Goal: Task Accomplishment & Management: Manage account settings

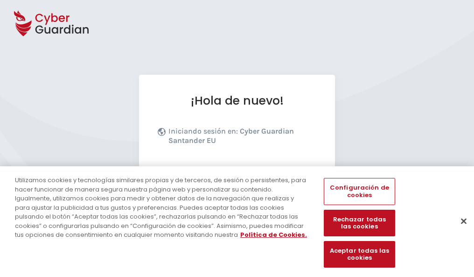
scroll to position [114, 0]
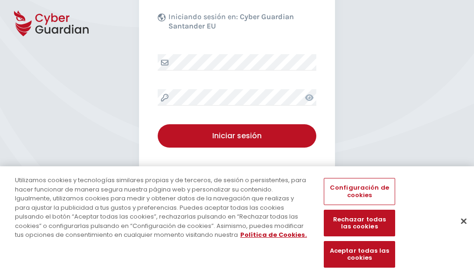
click at [459, 231] on button "Cerrar" at bounding box center [464, 220] width 21 height 21
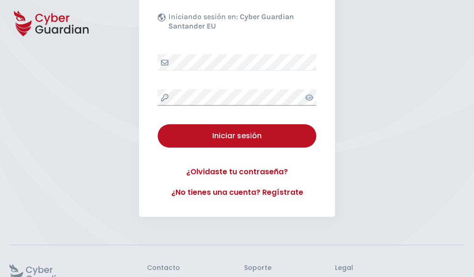
scroll to position [182, 0]
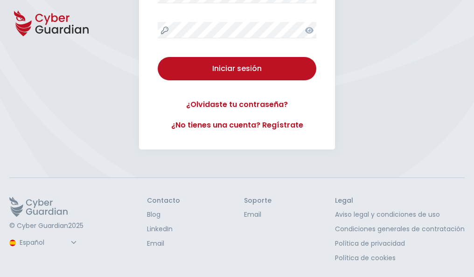
click at [158, 57] on button "Iniciar sesión" at bounding box center [237, 68] width 159 height 23
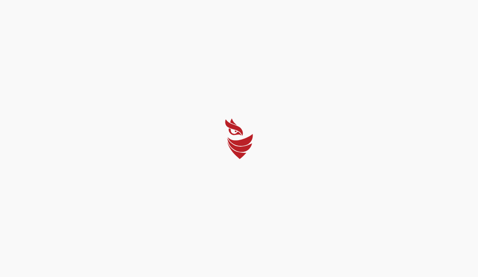
select select "English"
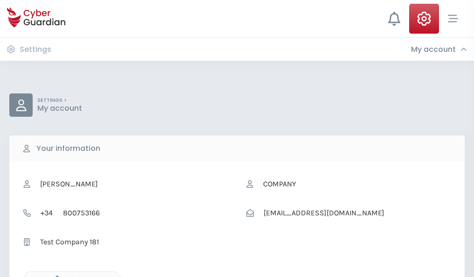
click at [55, 276] on icon "button" at bounding box center [55, 279] width 8 height 8
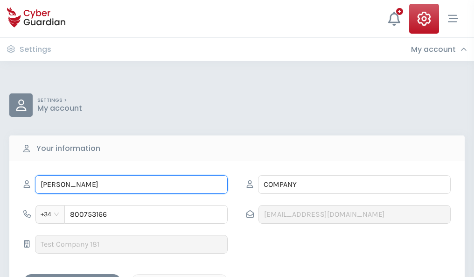
click at [131, 184] on input "CIPRIANO" at bounding box center [131, 184] width 193 height 19
type input "C"
type input "Quique"
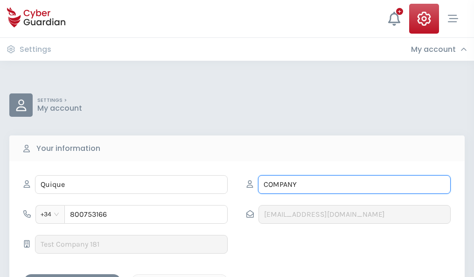
click at [354, 184] on input "COMPANY" at bounding box center [354, 184] width 193 height 19
type input "C"
type input "Valle"
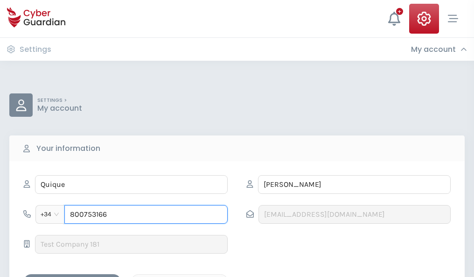
click at [146, 214] on input "800753166" at bounding box center [145, 214] width 163 height 19
type input "8"
type input "984745953"
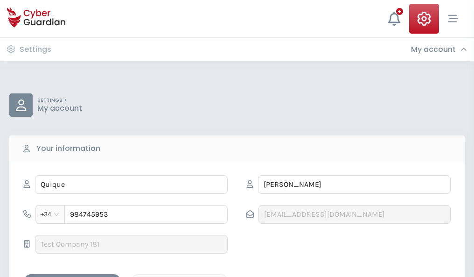
click at [72, 276] on div "Save changes" at bounding box center [72, 282] width 84 height 12
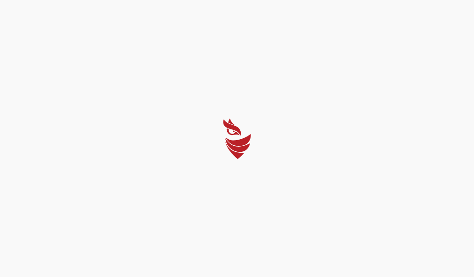
select select "English"
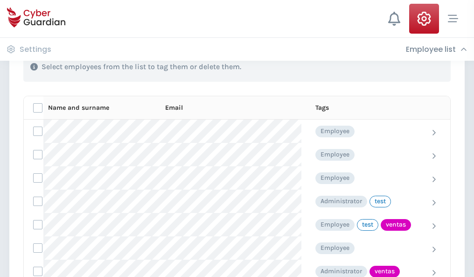
scroll to position [423, 0]
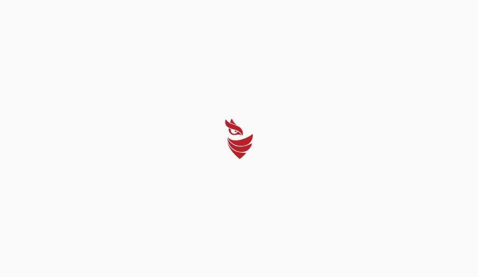
select select "English"
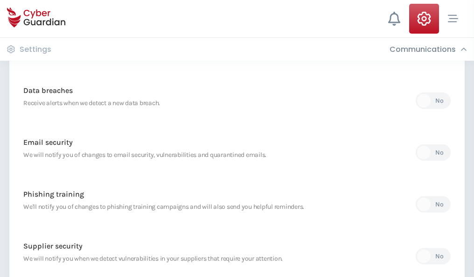
scroll to position [491, 0]
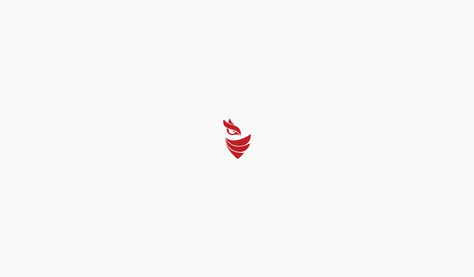
select select "English"
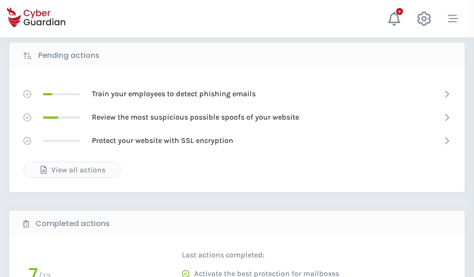
scroll to position [517, 0]
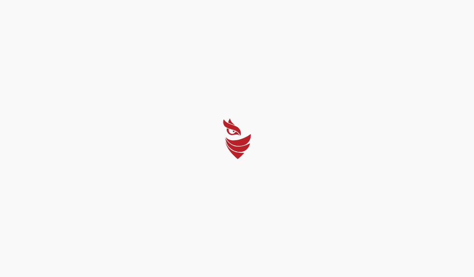
select select "English"
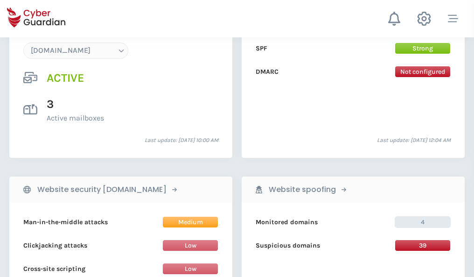
scroll to position [994, 0]
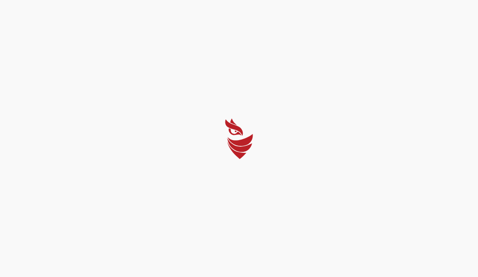
select select "English"
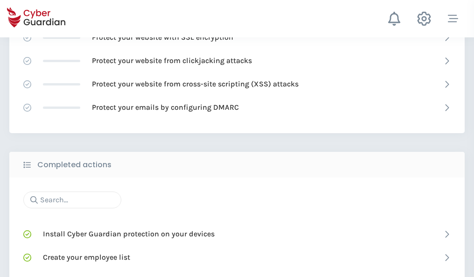
scroll to position [622, 0]
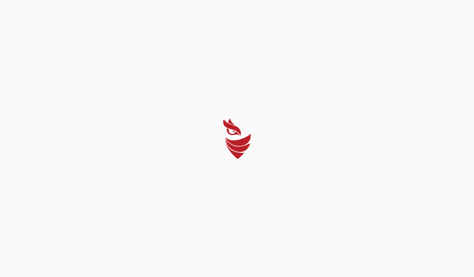
select select "English"
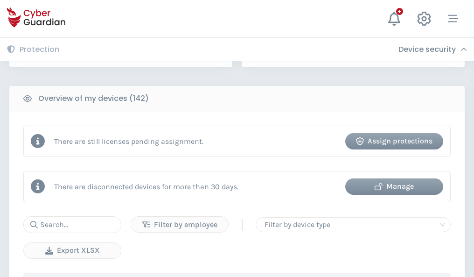
scroll to position [904, 0]
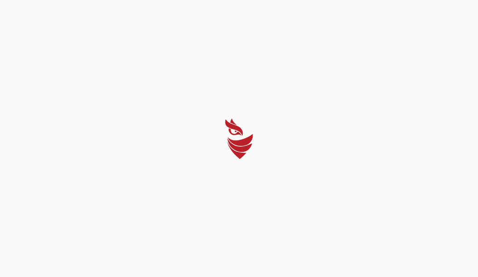
select select "English"
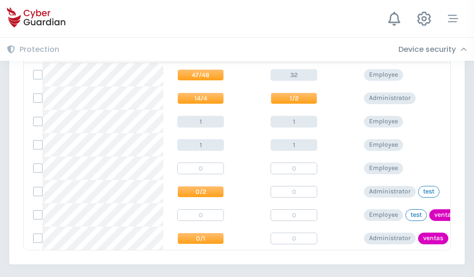
scroll to position [433, 0]
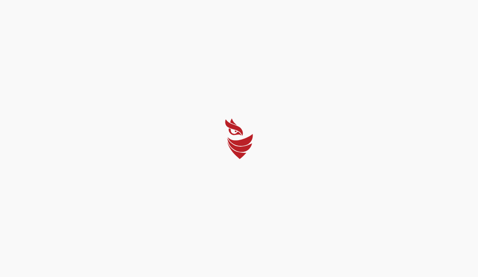
select select "English"
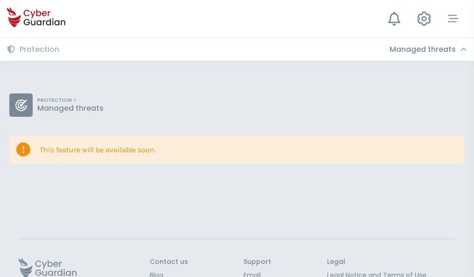
scroll to position [61, 0]
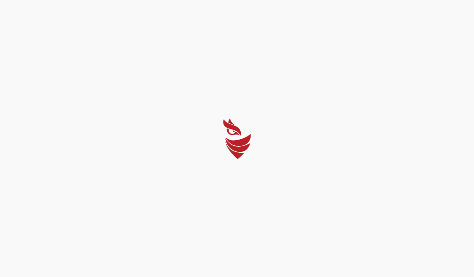
select select "English"
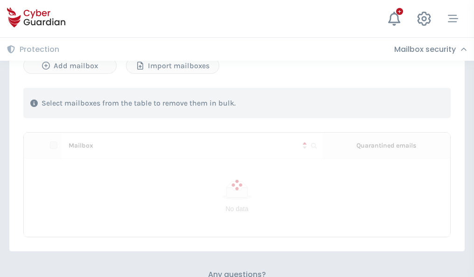
scroll to position [399, 0]
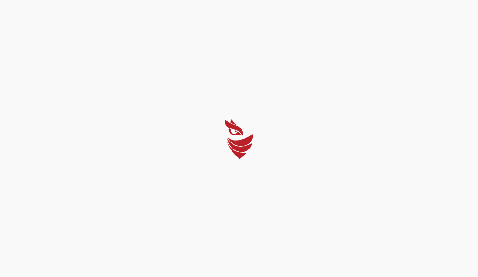
select select "English"
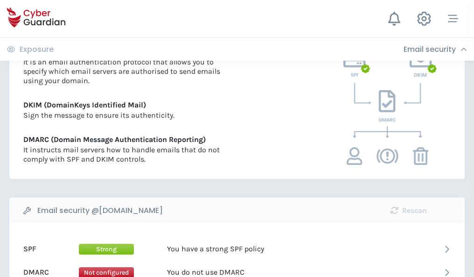
scroll to position [504, 0]
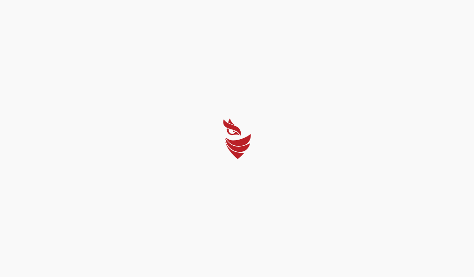
select select "English"
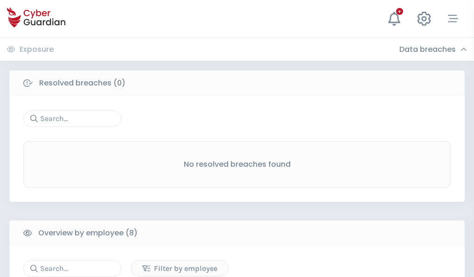
scroll to position [795, 0]
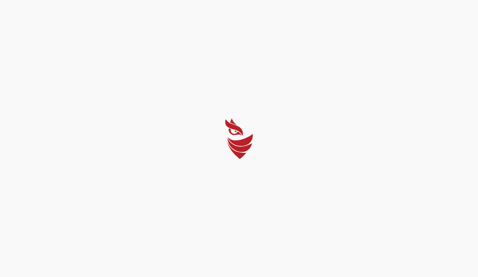
select select "English"
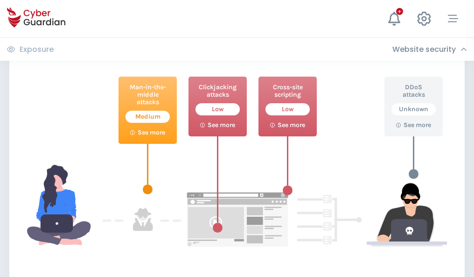
scroll to position [508, 0]
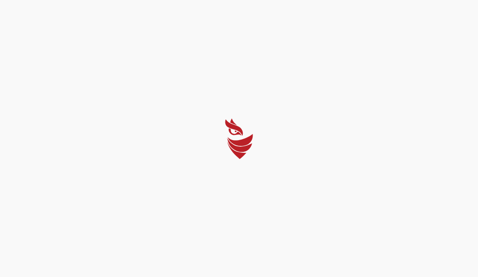
select select "English"
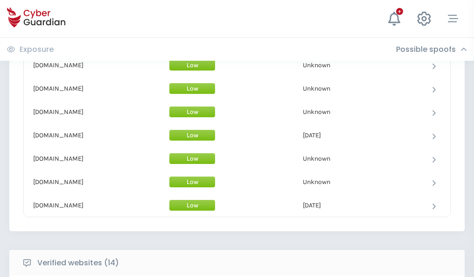
scroll to position [910, 0]
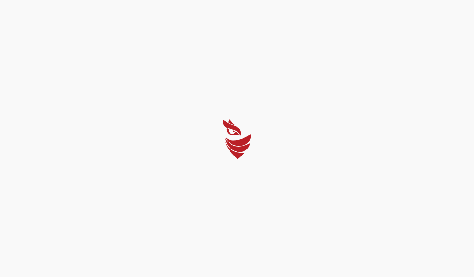
select select "English"
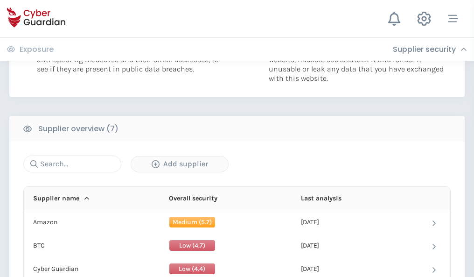
scroll to position [604, 0]
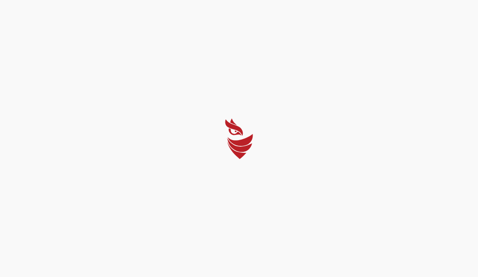
select select "English"
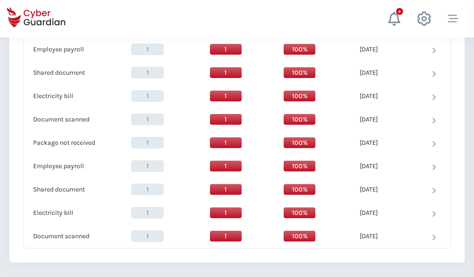
scroll to position [956, 0]
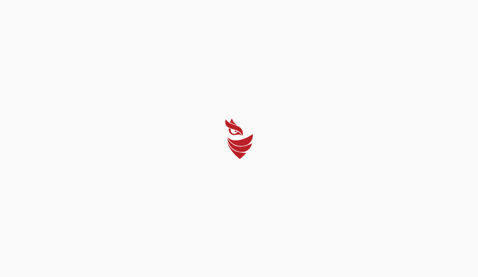
select select "English"
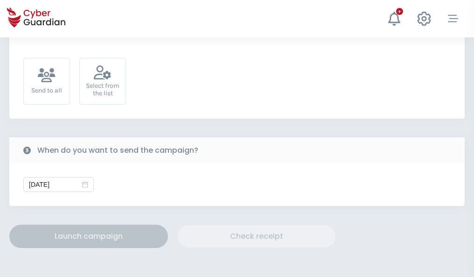
scroll to position [342, 0]
